Goal: Task Accomplishment & Management: Manage account settings

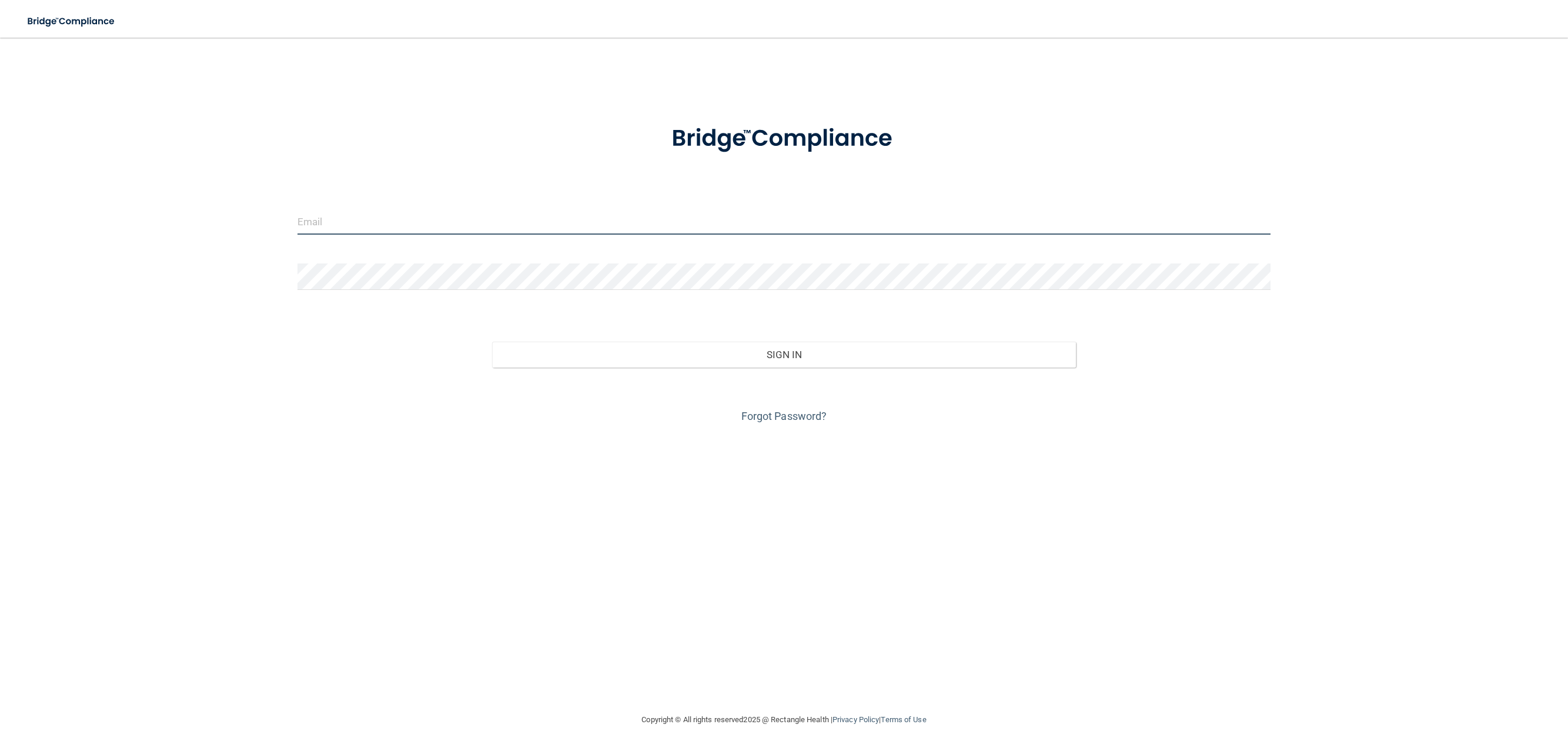
click at [306, 224] on input "email" at bounding box center [784, 221] width 974 height 26
paste input "[EMAIL_ADDRESS][DOMAIN_NAME]"
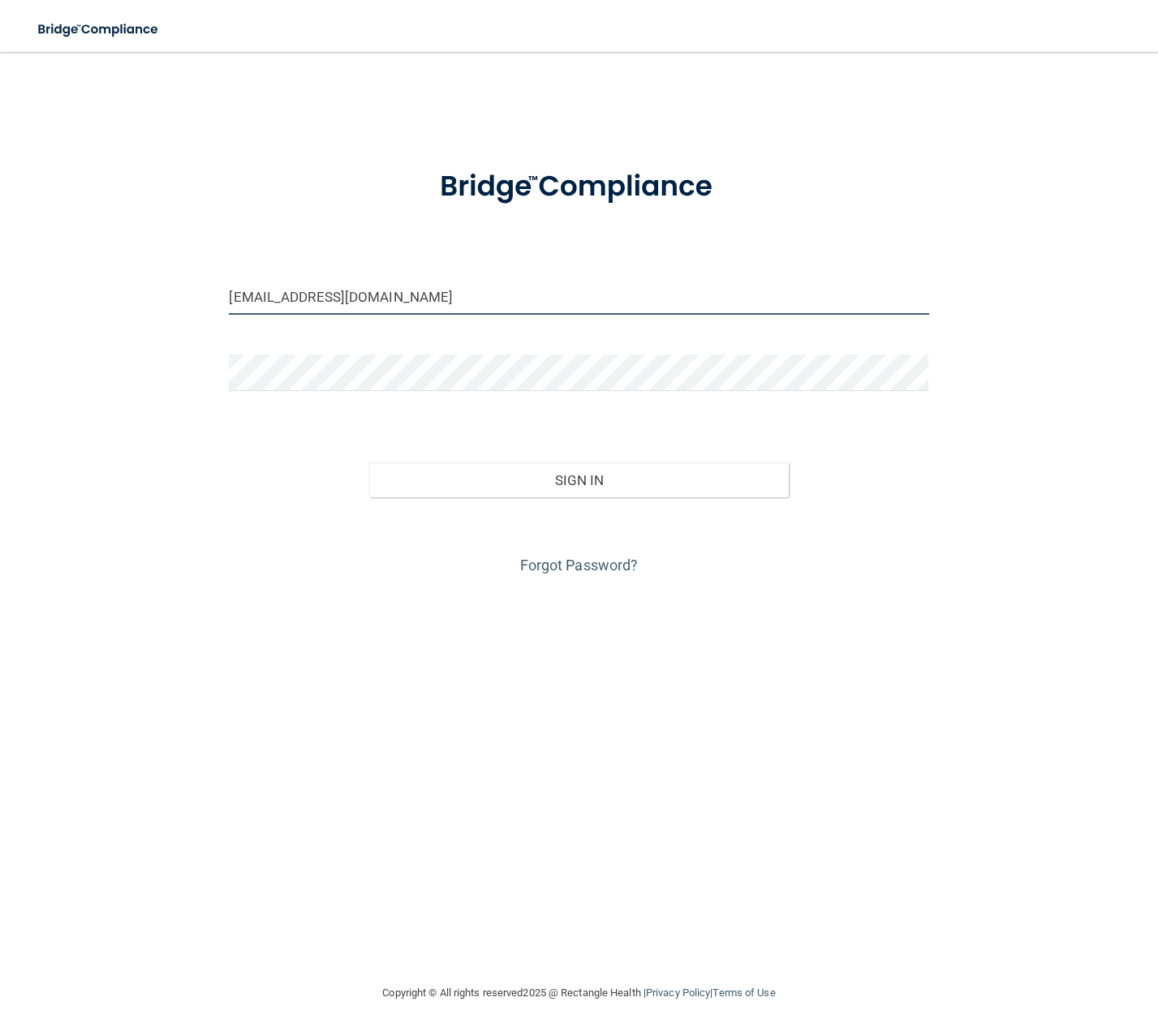
type input "[EMAIL_ADDRESS][DOMAIN_NAME]"
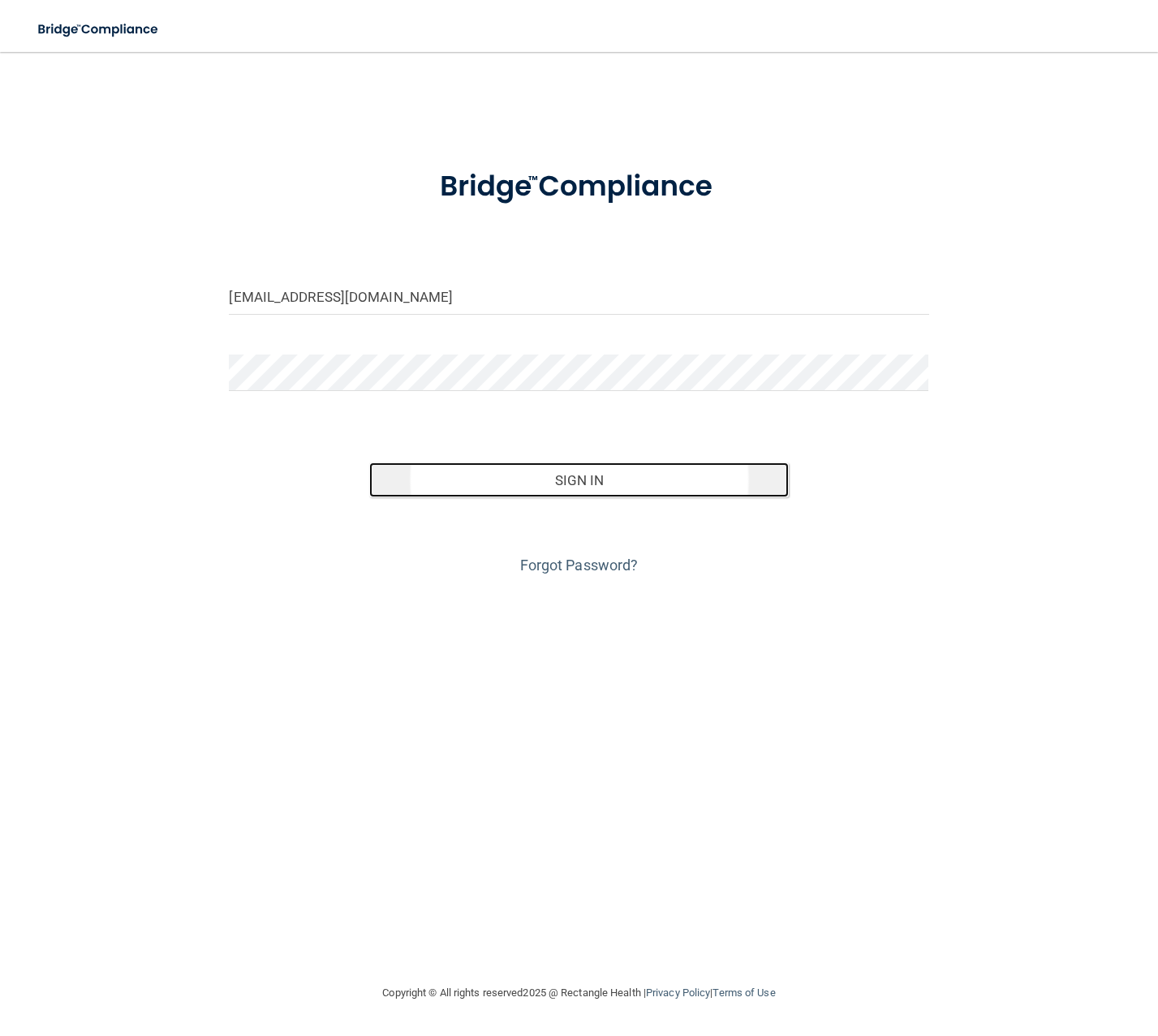
click at [540, 468] on button "Sign In" at bounding box center [579, 480] width 419 height 36
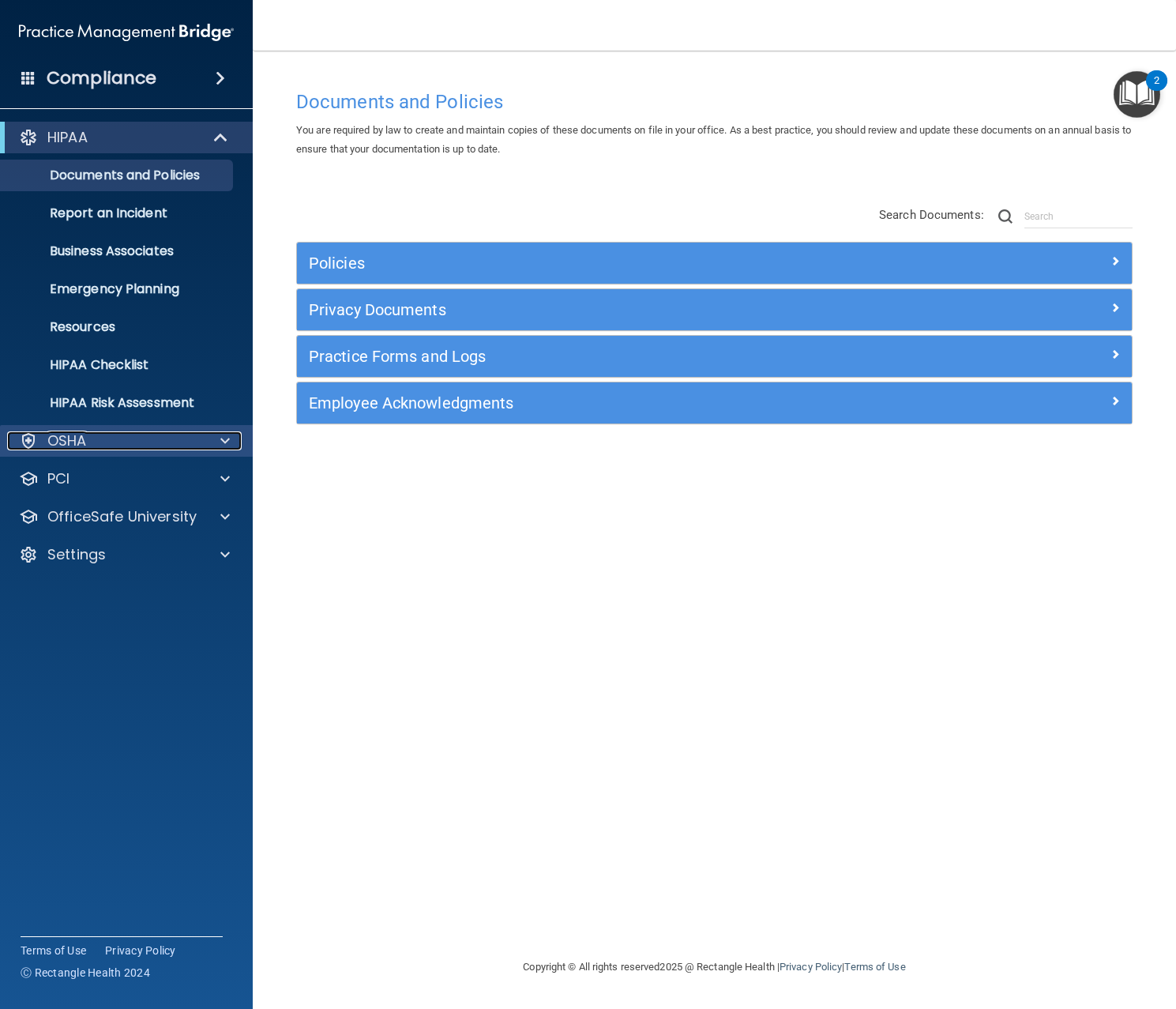
click at [206, 435] on div at bounding box center [222, 441] width 39 height 19
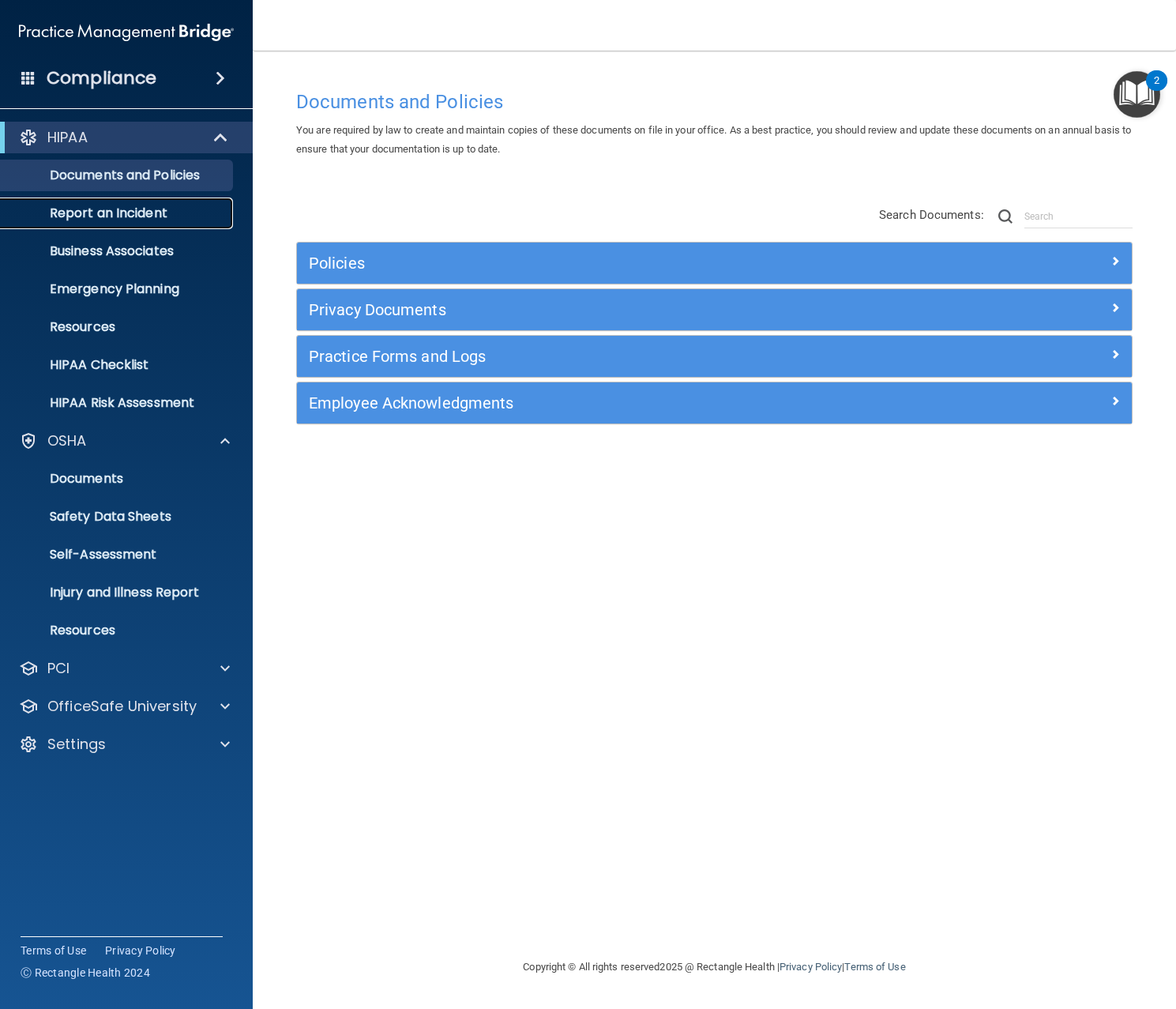
click at [107, 215] on p "Report an Incident" at bounding box center [118, 213] width 216 height 16
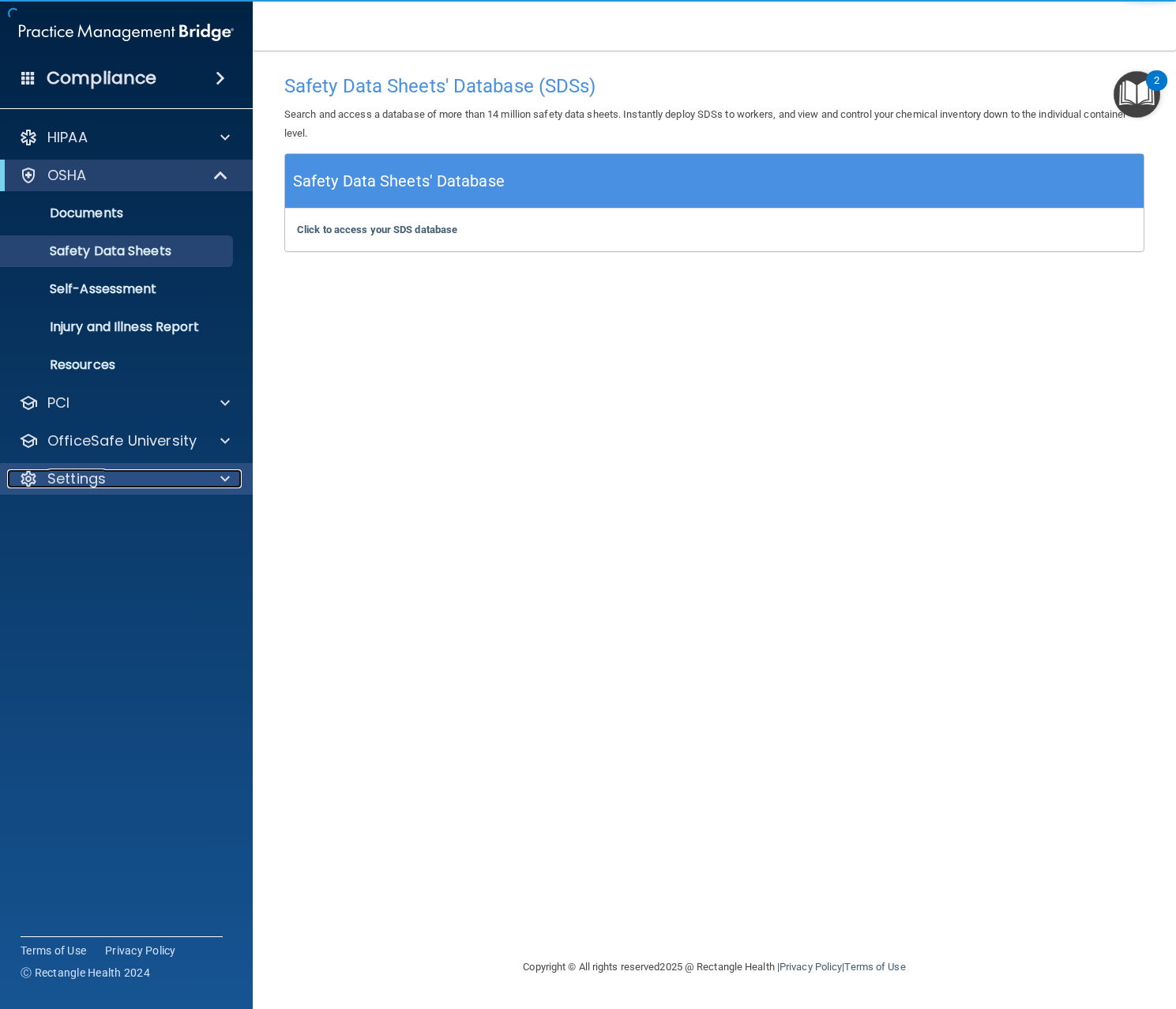
click at [110, 481] on div "Settings" at bounding box center [105, 479] width 196 height 19
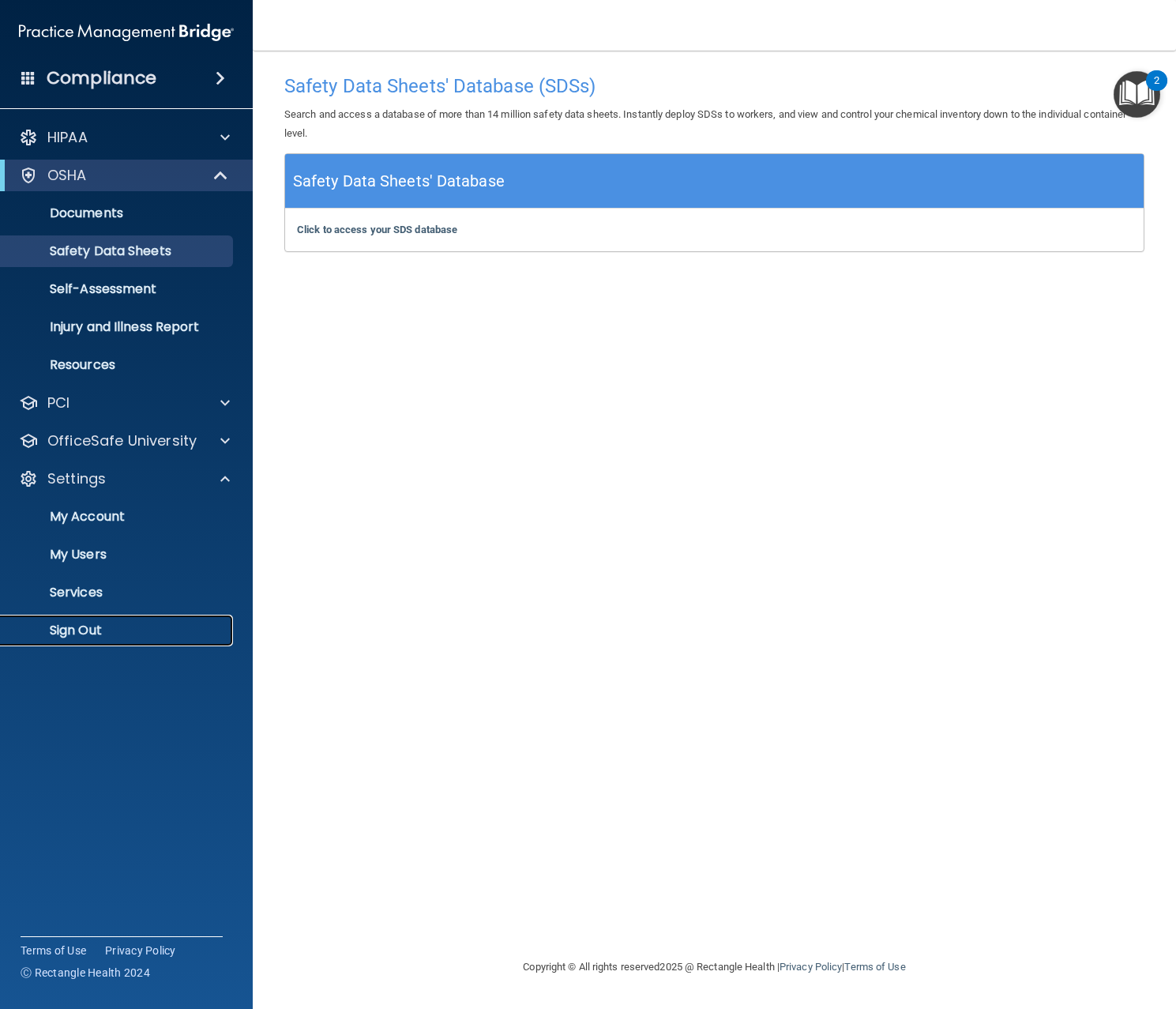
click at [87, 622] on p "Sign Out" at bounding box center [118, 630] width 216 height 16
